Goal: Task Accomplishment & Management: Manage account settings

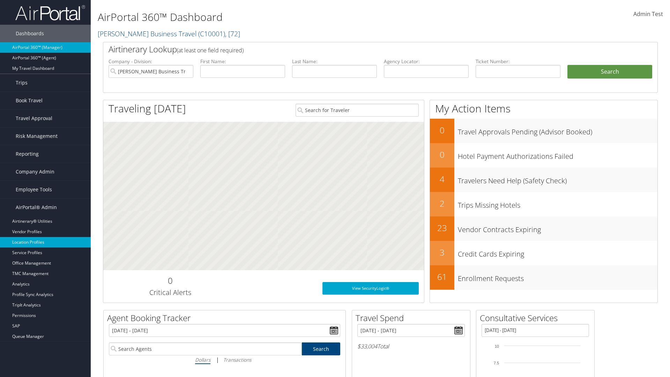
click at [45, 242] on link "Location Profiles" at bounding box center [45, 242] width 91 height 10
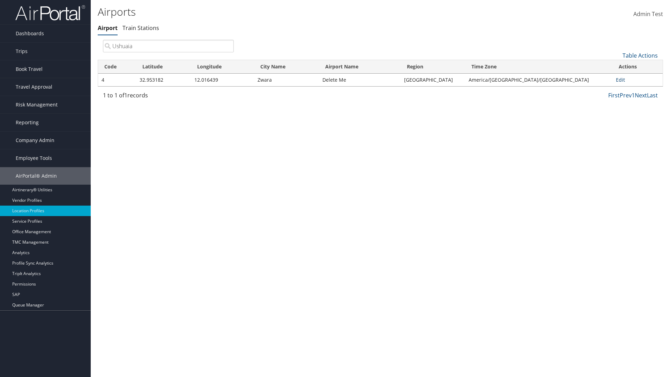
type input "Ushuaia"
click at [618, 80] on link "Edit" at bounding box center [620, 79] width 9 height 7
select select "26656"
select select "69"
